Goal: Task Accomplishment & Management: Manage account settings

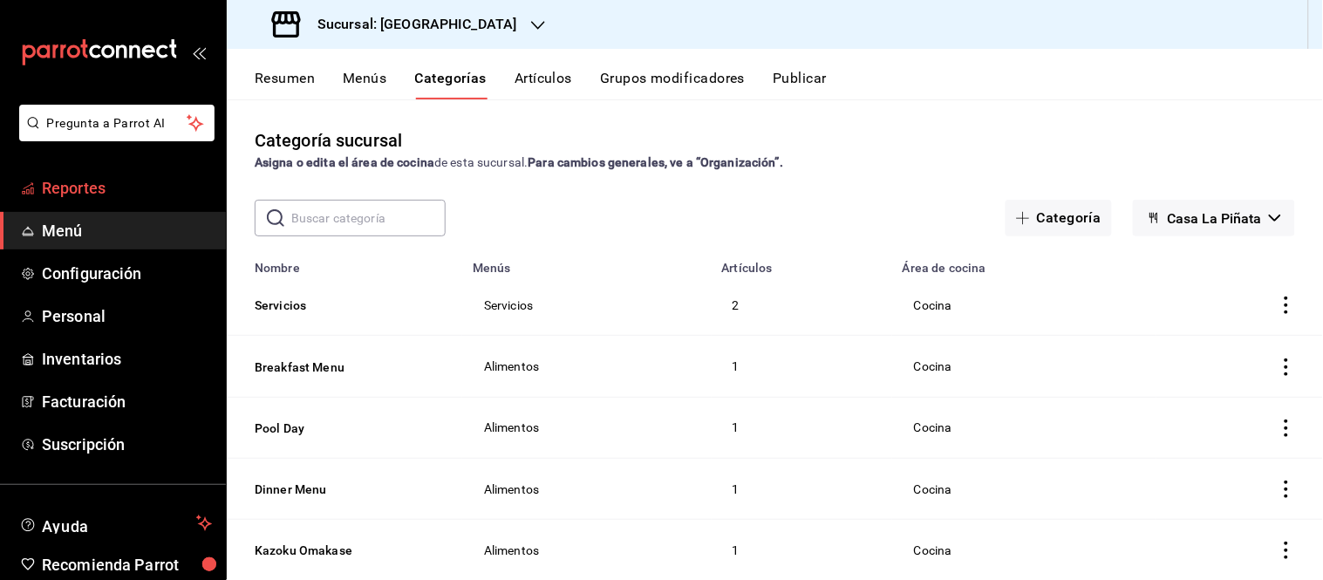
click at [84, 186] on span "Reportes" at bounding box center [127, 188] width 170 height 24
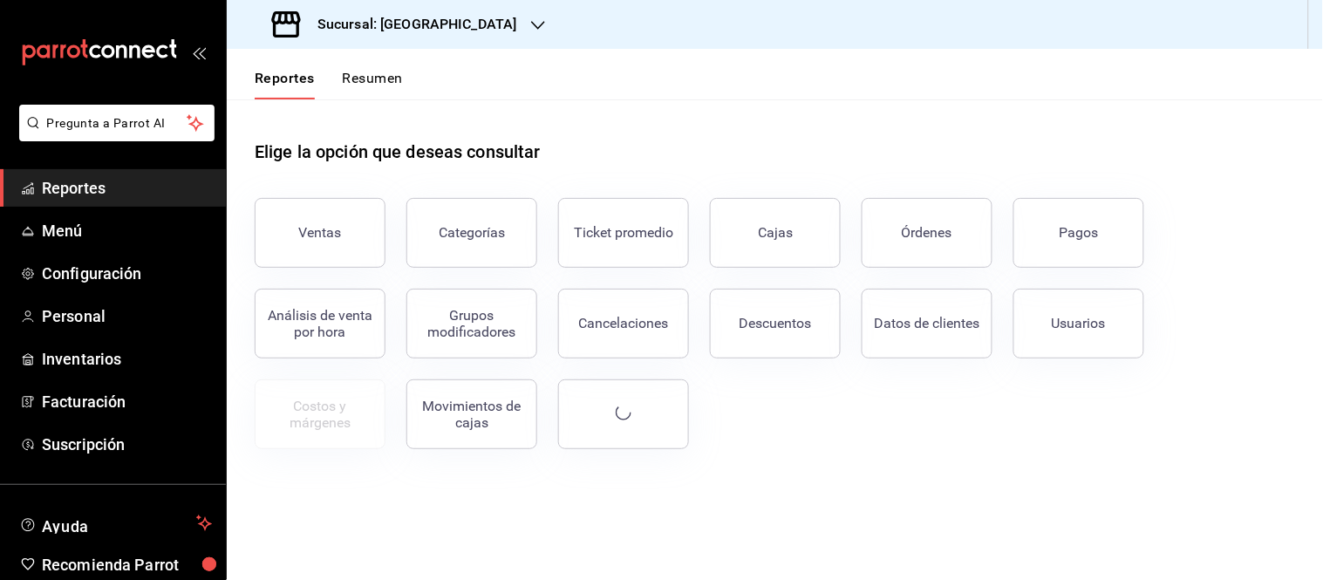
click at [531, 18] on icon "button" at bounding box center [538, 25] width 14 height 14
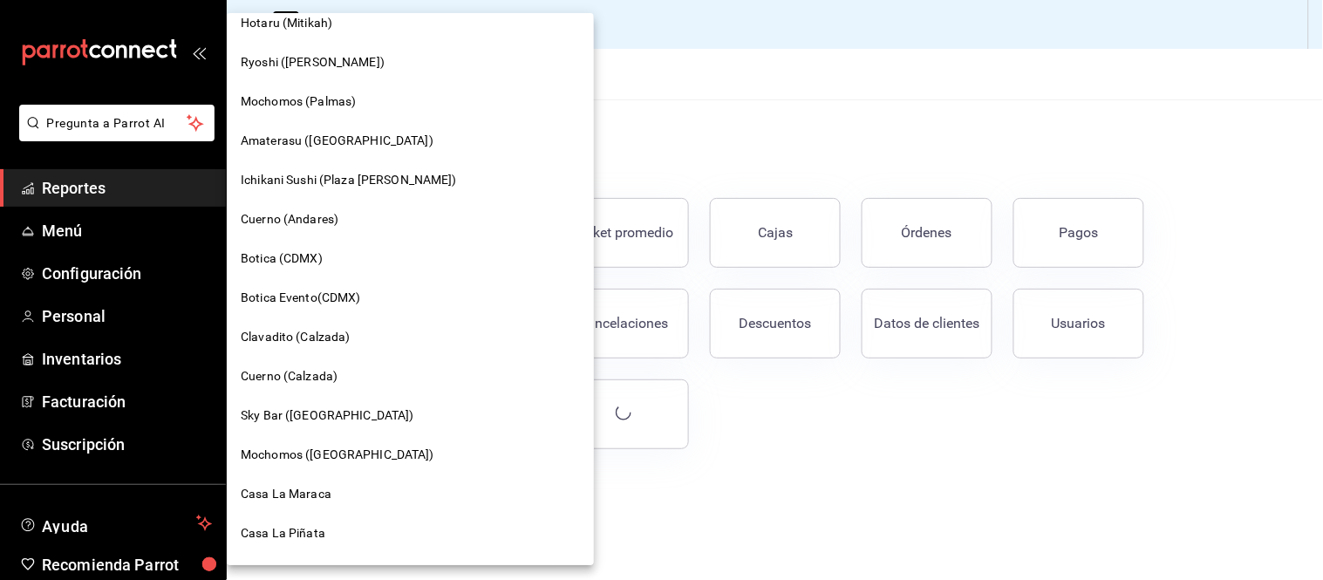
scroll to position [1303, 0]
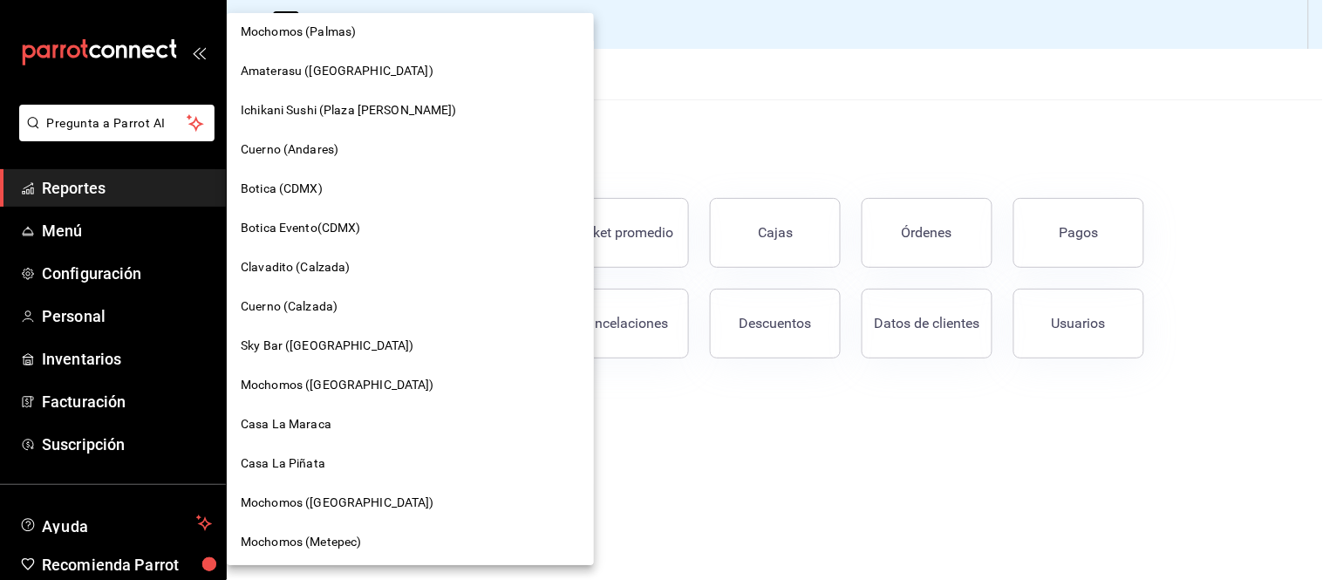
drag, startPoint x: 808, startPoint y: 475, endPoint x: 798, endPoint y: 475, distance: 9.6
click at [808, 475] on div at bounding box center [661, 290] width 1323 height 580
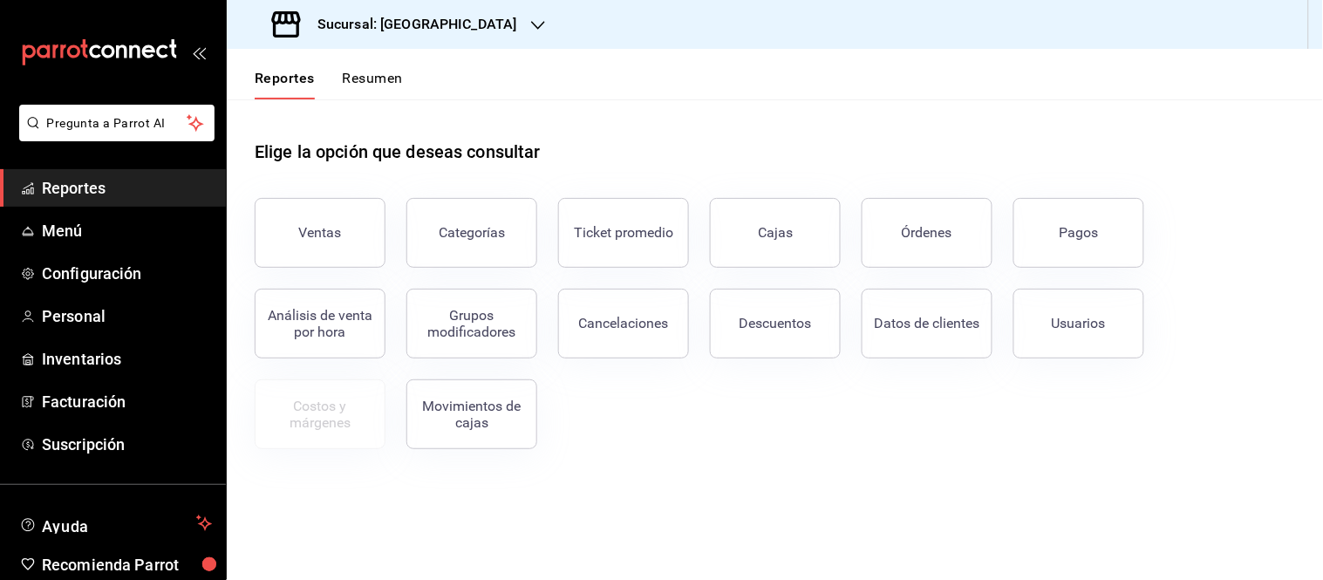
click at [441, 24] on h3 "Sucursal: [GEOGRAPHIC_DATA]" at bounding box center [411, 24] width 214 height 21
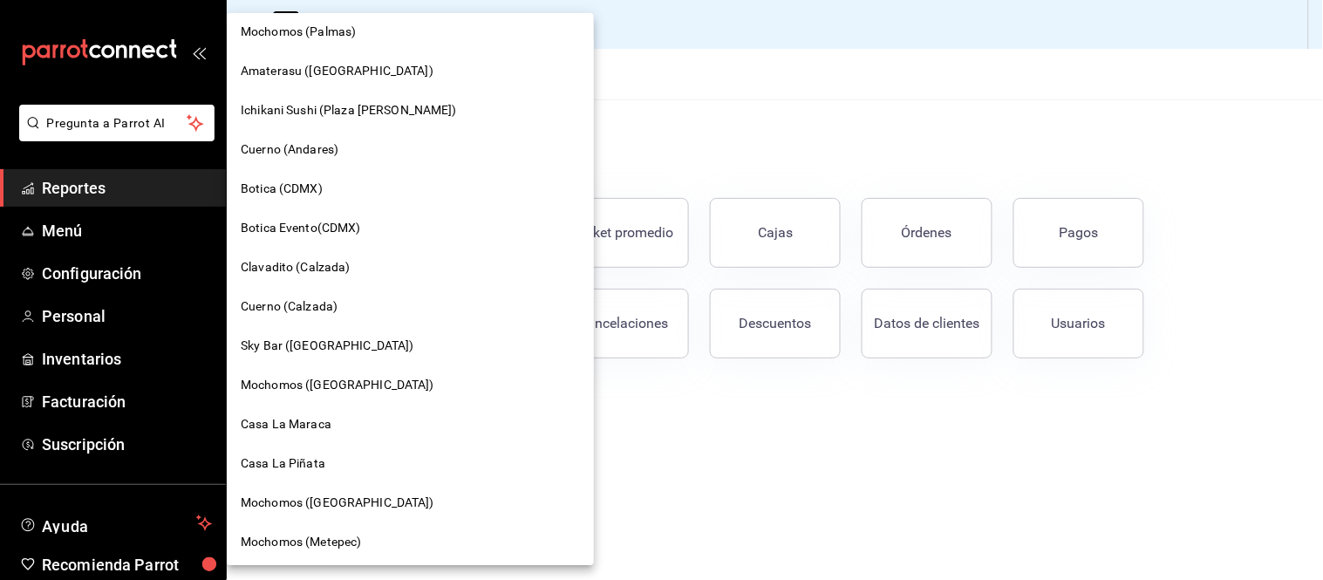
click at [310, 428] on span "Casa La Maraca" at bounding box center [286, 424] width 91 height 18
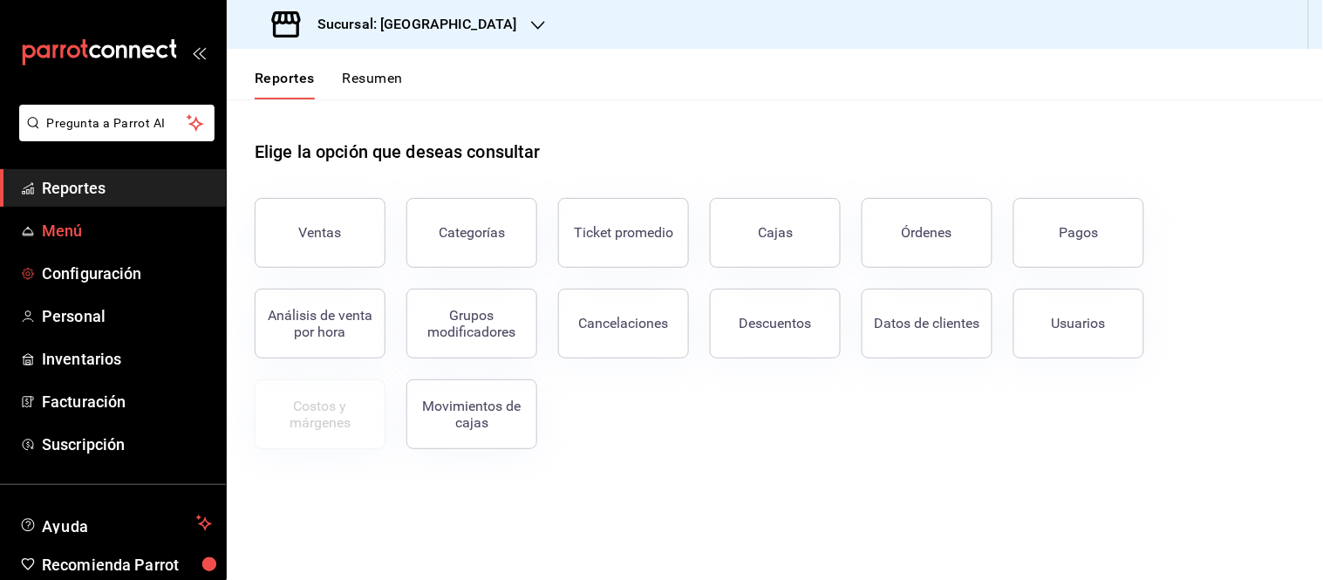
click at [50, 233] on span "Menú" at bounding box center [127, 231] width 170 height 24
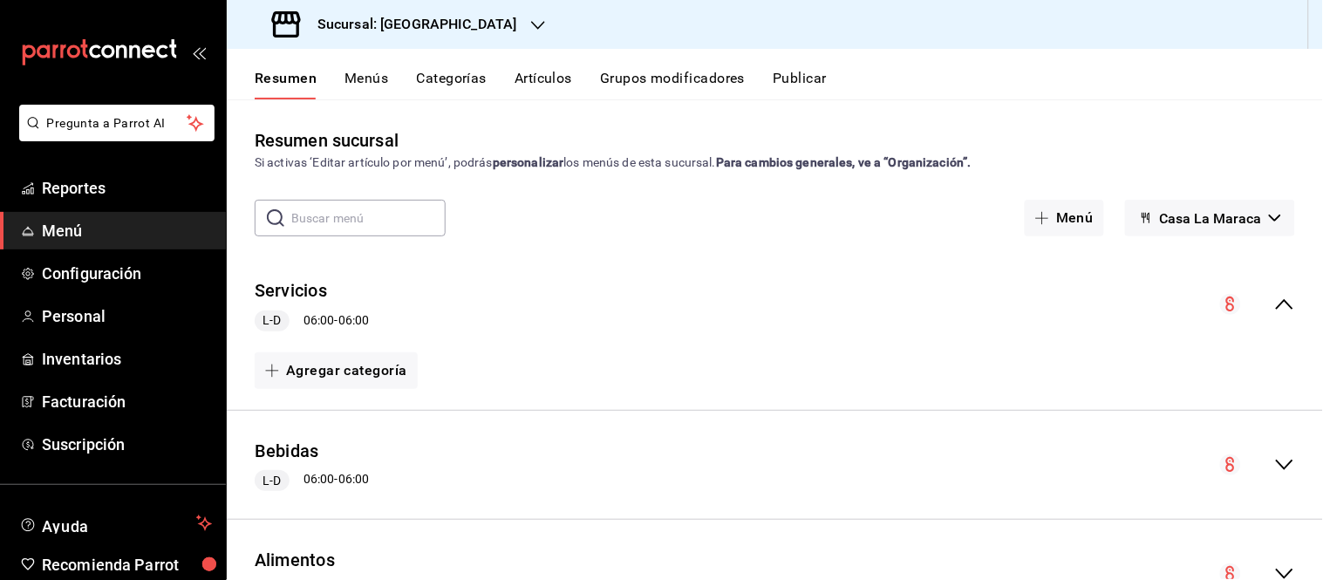
click at [360, 79] on button "Menús" at bounding box center [367, 85] width 44 height 30
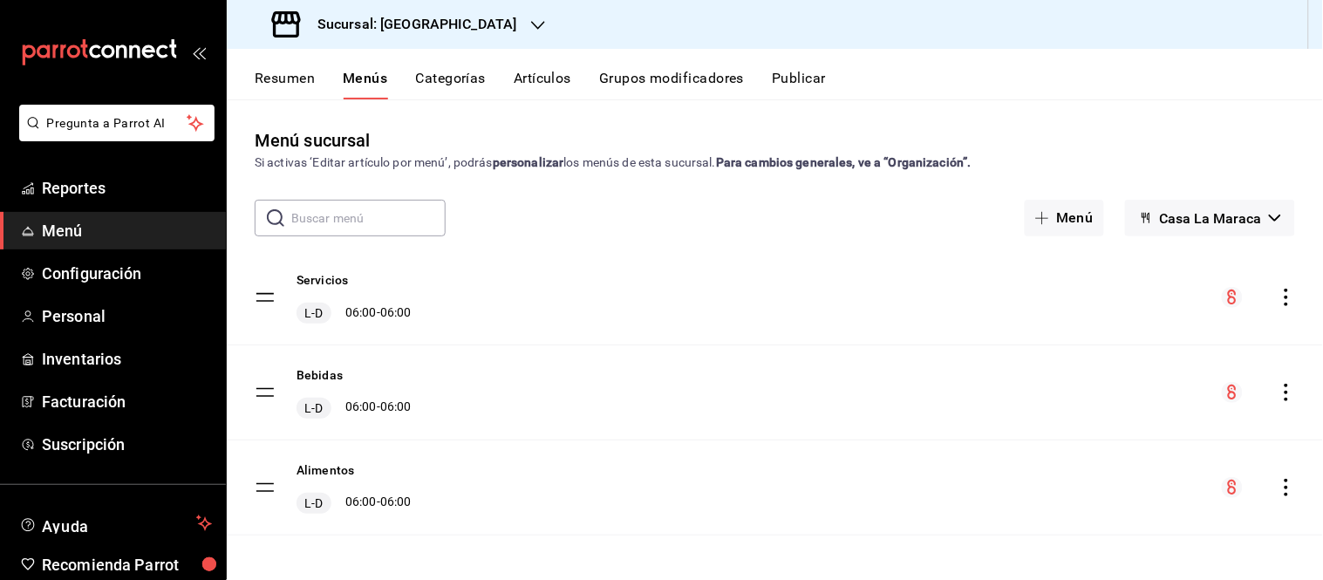
click at [466, 77] on button "Categorías" at bounding box center [451, 85] width 71 height 30
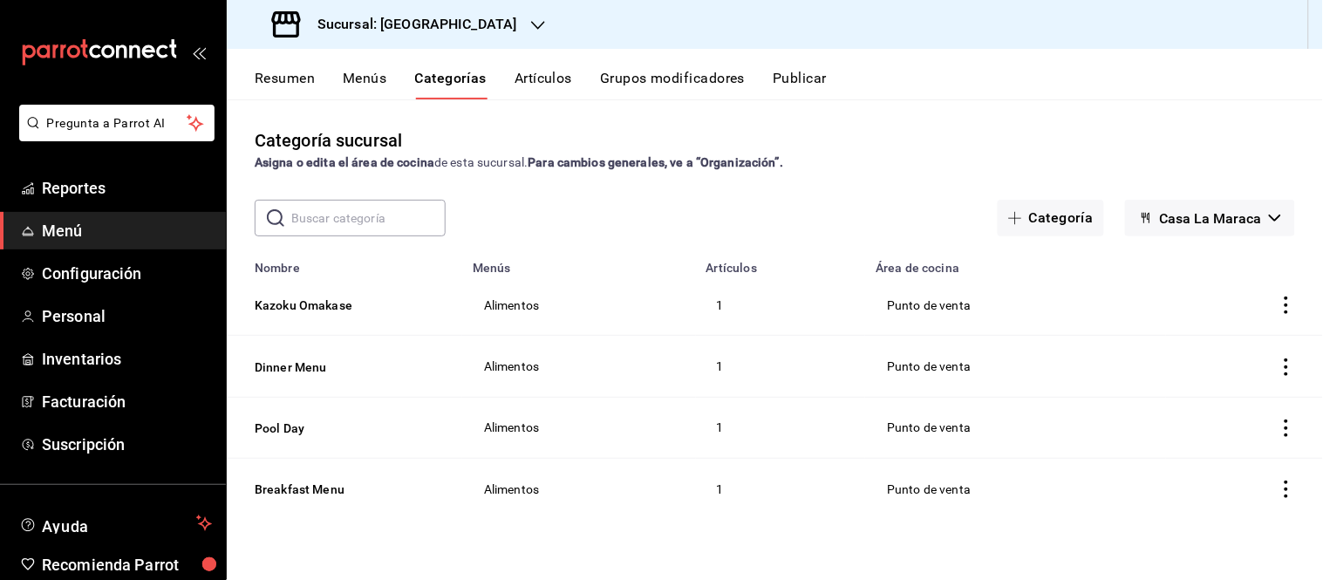
click at [325, 524] on div "Categoría sucursal Asigna o edita el área de cocina de esta sucursal. Para camb…" at bounding box center [775, 339] width 1096 height 480
click at [510, 28] on div "Sucursal: [GEOGRAPHIC_DATA]" at bounding box center [396, 24] width 311 height 49
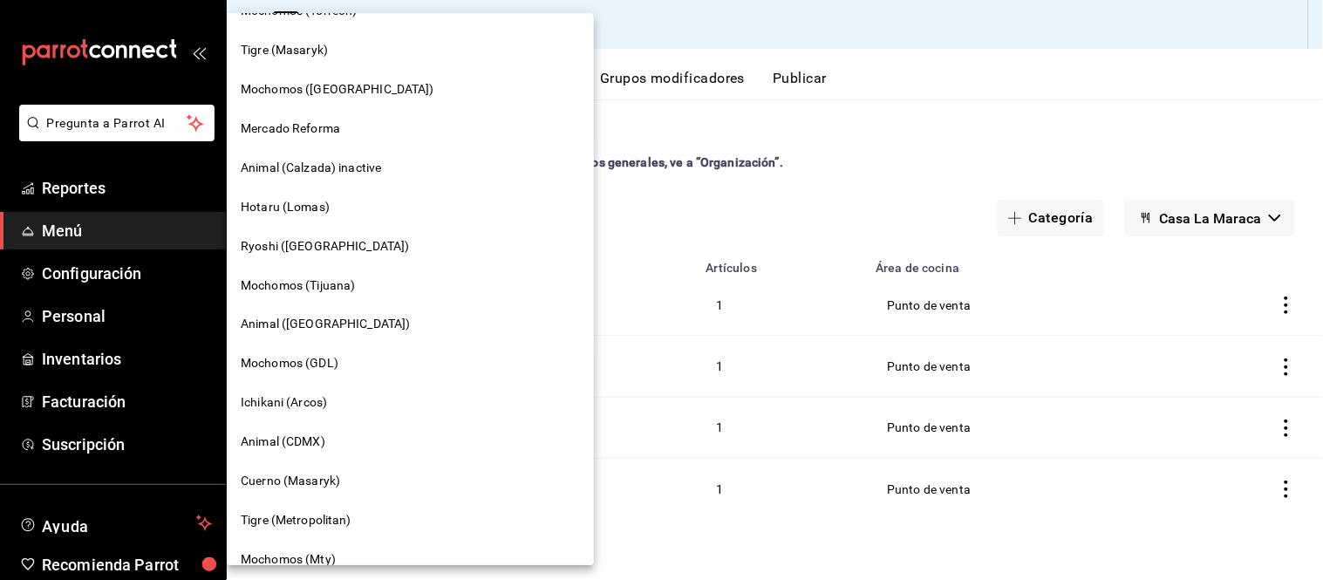
scroll to position [1303, 0]
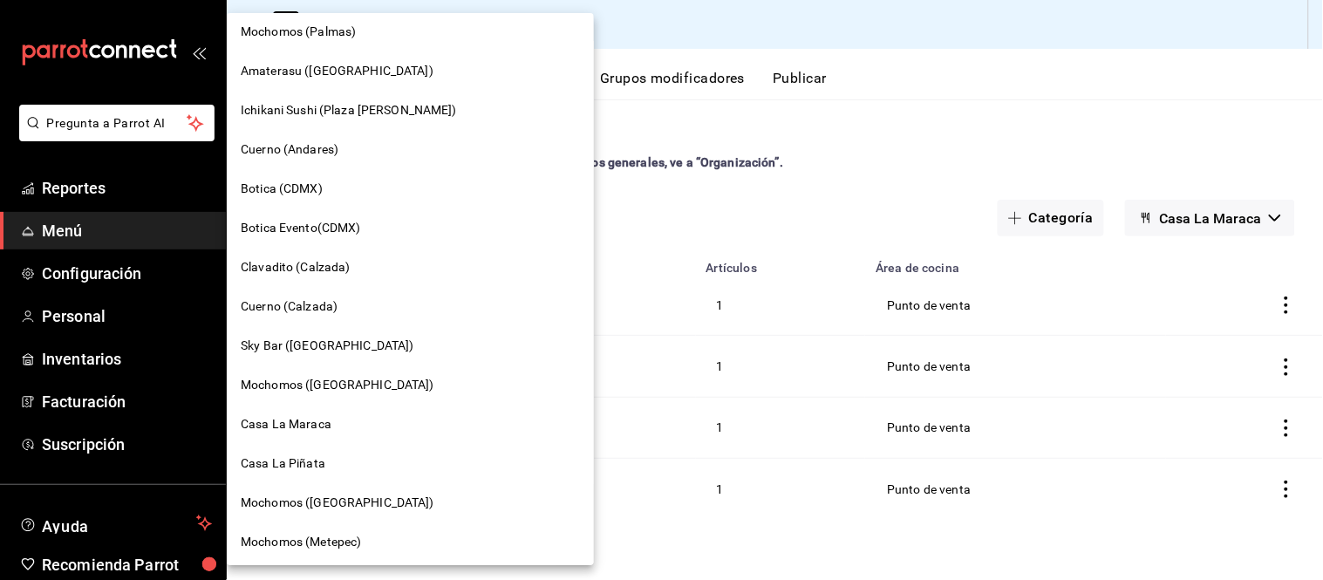
click at [311, 460] on span "Casa La Piñata" at bounding box center [283, 463] width 85 height 18
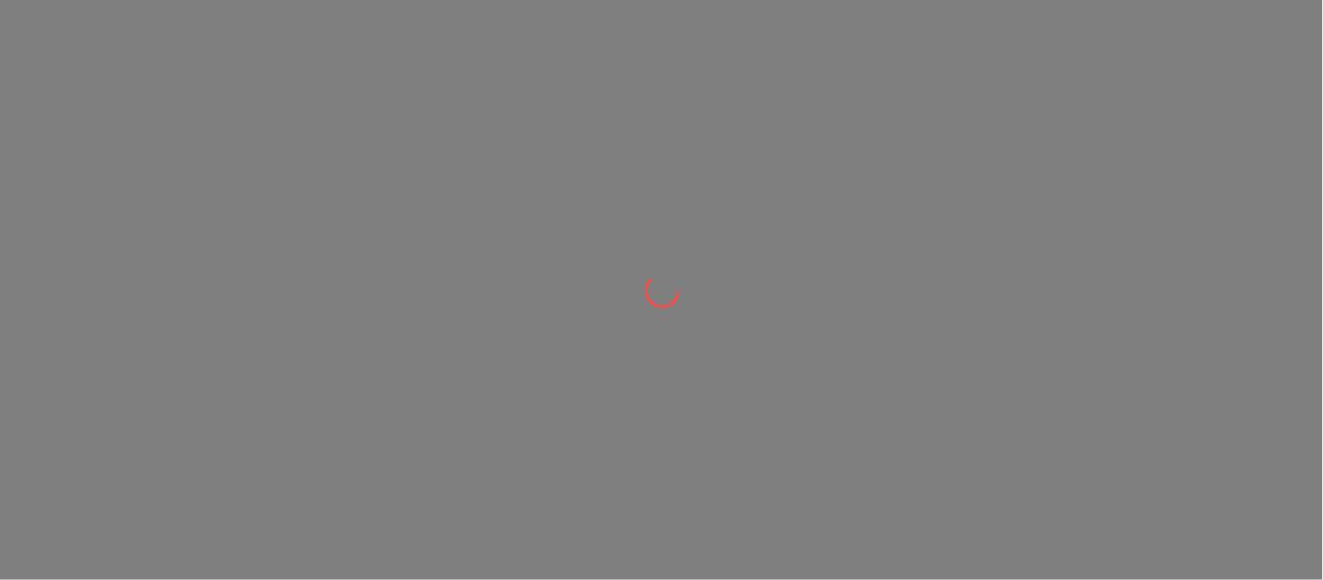
click at [1178, 99] on div at bounding box center [661, 290] width 1323 height 580
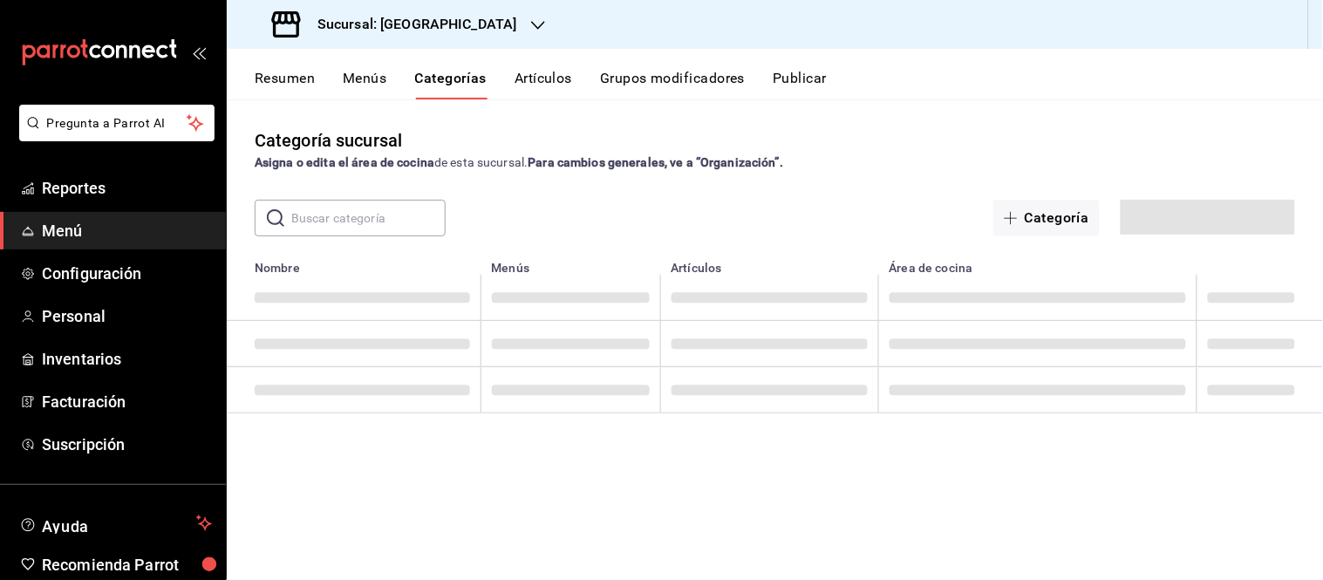
click at [362, 76] on button "Menús" at bounding box center [365, 85] width 44 height 30
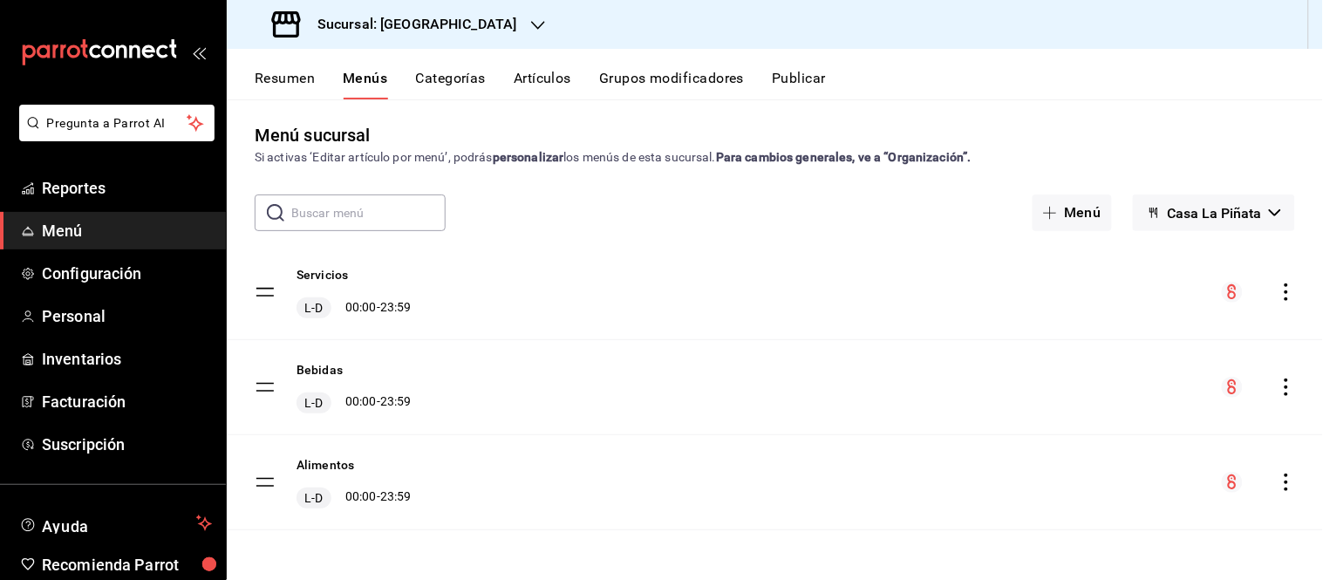
scroll to position [4, 0]
click at [491, 35] on div "Sucursal: [GEOGRAPHIC_DATA]" at bounding box center [396, 24] width 311 height 49
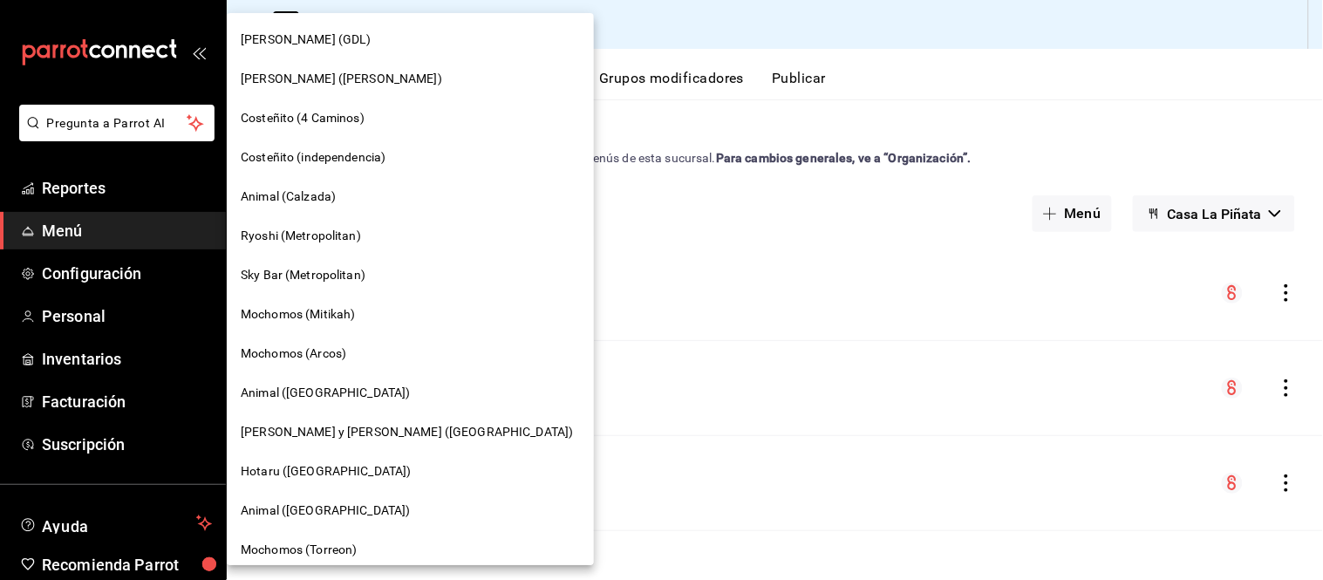
click at [555, 24] on div at bounding box center [661, 290] width 1323 height 580
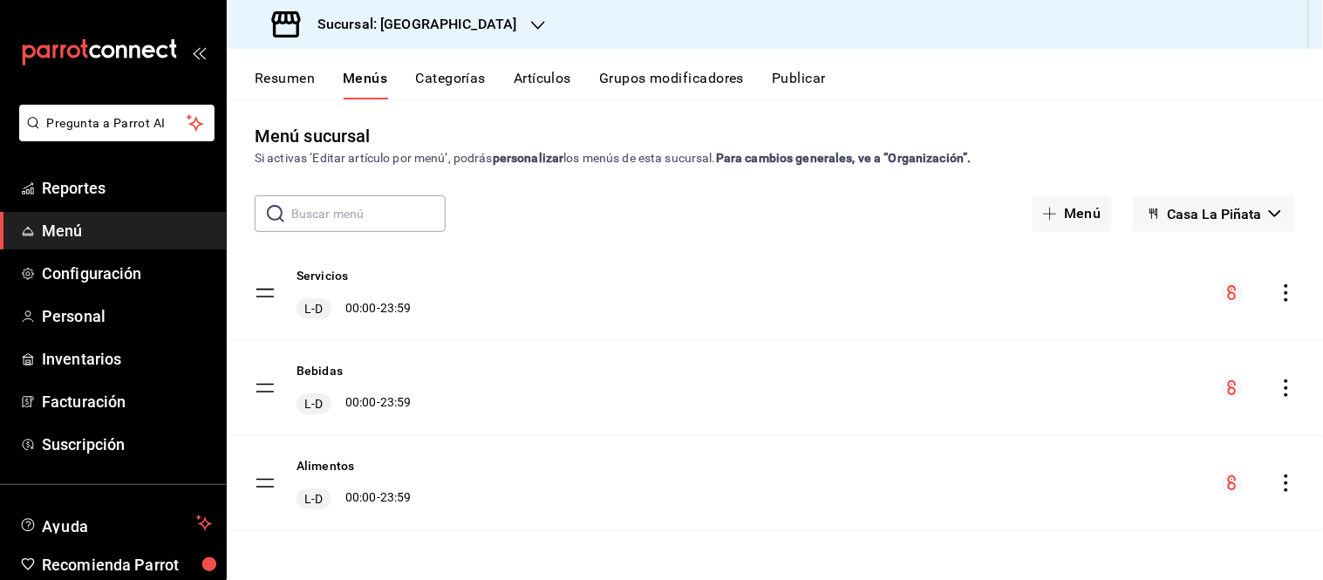
click at [452, 75] on button "Categorías" at bounding box center [451, 85] width 71 height 30
